Goal: Task Accomplishment & Management: Use online tool/utility

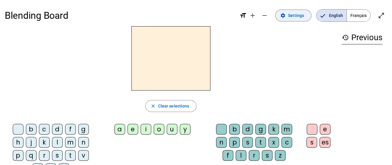
click at [286, 18] on mat-icon "settings" at bounding box center [282, 15] width 5 height 5
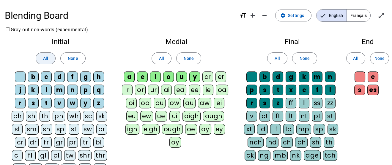
click at [40, 56] on span at bounding box center [45, 58] width 19 height 14
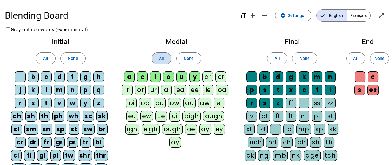
click at [166, 57] on span at bounding box center [161, 58] width 19 height 14
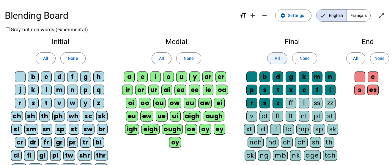
click at [271, 59] on span at bounding box center [277, 58] width 19 height 14
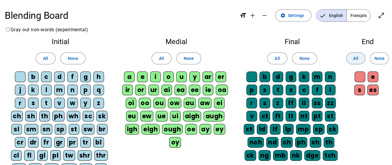
click at [354, 61] on span "All" at bounding box center [355, 58] width 5 height 7
click at [356, 19] on span "Français" at bounding box center [358, 16] width 23 height 12
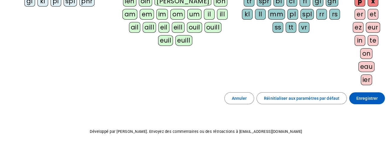
scroll to position [155, 0]
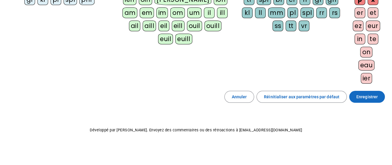
click at [371, 98] on span "Enregistrer" at bounding box center [366, 96] width 21 height 7
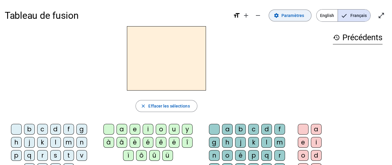
click at [289, 15] on span "Paramètres" at bounding box center [292, 15] width 23 height 7
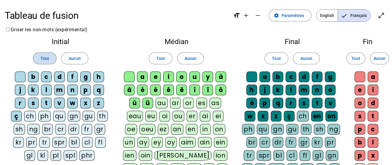
click at [55, 60] on span at bounding box center [44, 58] width 23 height 14
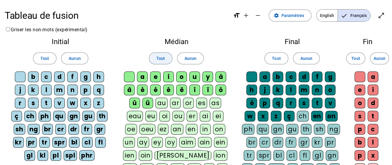
click at [163, 54] on span at bounding box center [160, 58] width 23 height 14
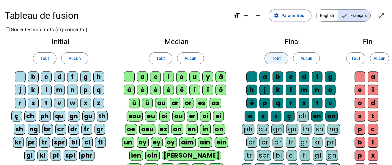
click at [271, 59] on span at bounding box center [276, 58] width 23 height 14
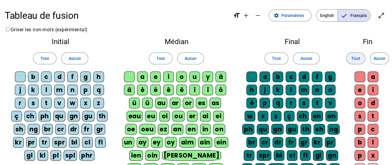
click at [355, 59] on span "Tout" at bounding box center [355, 58] width 9 height 7
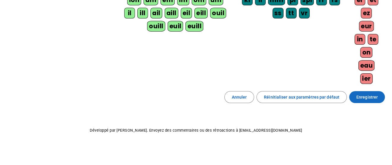
click at [366, 95] on span "Enregistrer" at bounding box center [366, 96] width 21 height 7
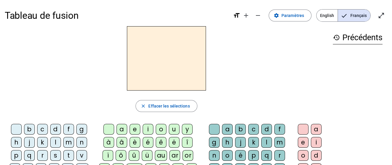
click at [31, 127] on div "b" at bounding box center [29, 129] width 11 height 11
click at [123, 129] on div "a" at bounding box center [122, 129] width 11 height 11
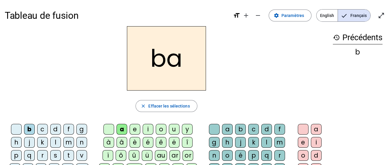
click at [267, 130] on div "d" at bounding box center [266, 129] width 11 height 11
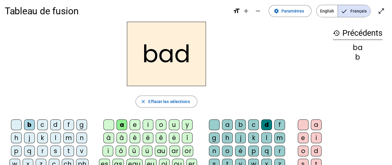
scroll to position [2, 0]
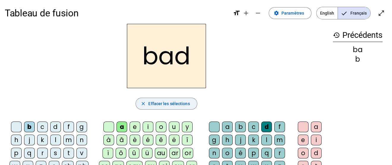
click at [169, 105] on span "Effacer les sélections" at bounding box center [168, 103] width 41 height 7
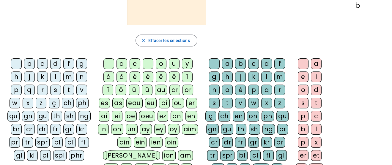
scroll to position [68, 0]
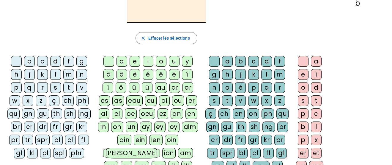
click at [69, 61] on div "f" at bounding box center [68, 61] width 11 height 11
click at [164, 60] on div "o" at bounding box center [161, 61] width 11 height 11
click at [188, 83] on div "or" at bounding box center [187, 87] width 11 height 11
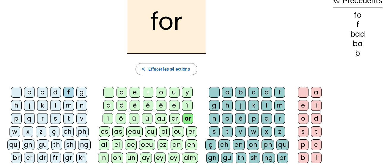
scroll to position [52, 0]
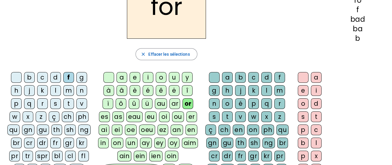
click at [277, 92] on div "m" at bounding box center [279, 90] width 11 height 11
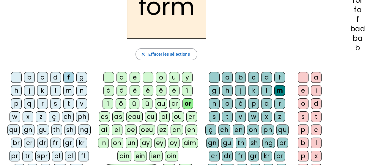
click at [306, 89] on div "e" at bounding box center [303, 90] width 11 height 11
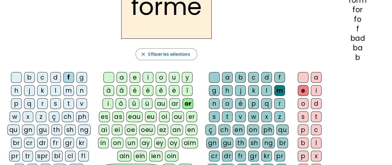
click at [17, 76] on div at bounding box center [16, 77] width 11 height 11
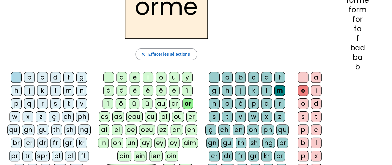
click at [108, 73] on div at bounding box center [108, 77] width 11 height 11
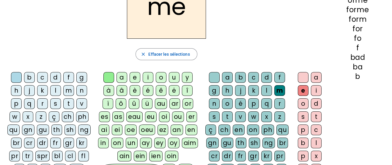
click at [317, 80] on div "a" at bounding box center [316, 77] width 11 height 11
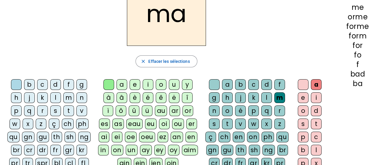
scroll to position [44, 0]
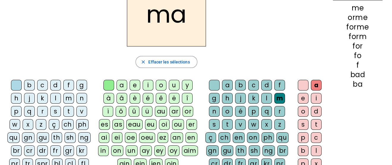
click at [153, 125] on div "eu" at bounding box center [151, 124] width 12 height 11
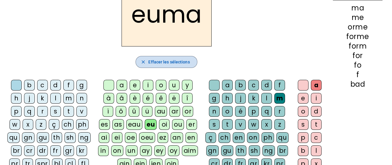
click at [172, 60] on span "Effacer les sélections" at bounding box center [168, 61] width 41 height 7
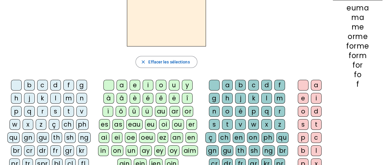
click at [162, 110] on div "au" at bounding box center [161, 111] width 12 height 11
click at [85, 84] on div "g" at bounding box center [81, 85] width 11 height 11
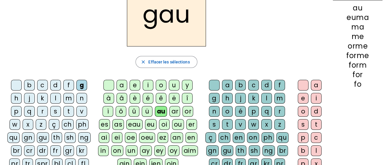
click at [243, 82] on div "b" at bounding box center [240, 85] width 11 height 11
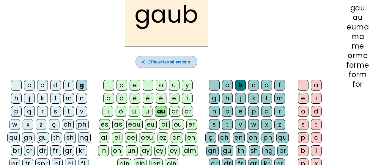
click at [179, 59] on span "Effacer les sélections" at bounding box center [168, 61] width 41 height 7
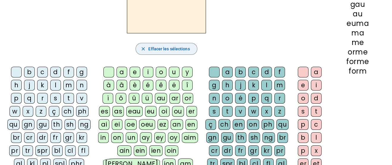
scroll to position [0, 0]
